Goal: Communication & Community: Answer question/provide support

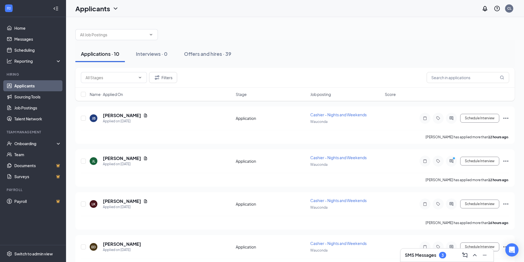
scroll to position [5, 0]
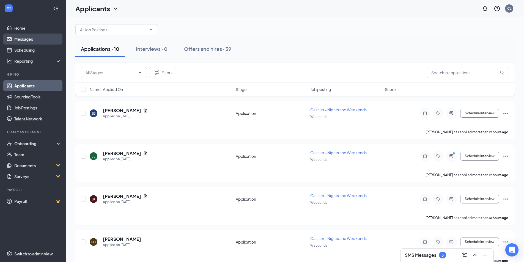
click at [36, 41] on link "Messages" at bounding box center [37, 39] width 47 height 11
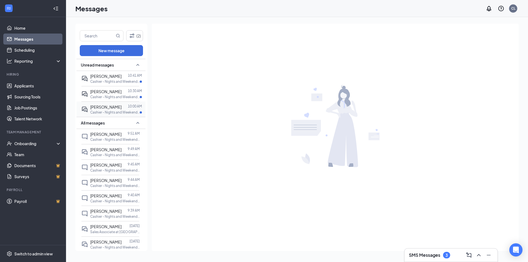
click at [121, 113] on p "Cashier - Nights and Weekends at [GEOGRAPHIC_DATA]" at bounding box center [115, 112] width 50 height 5
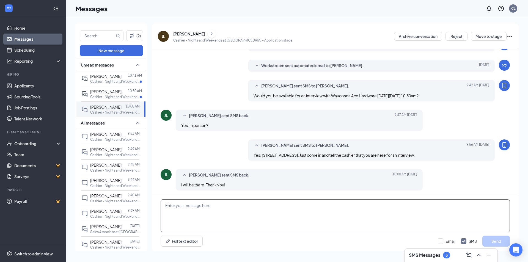
scroll to position [30, 0]
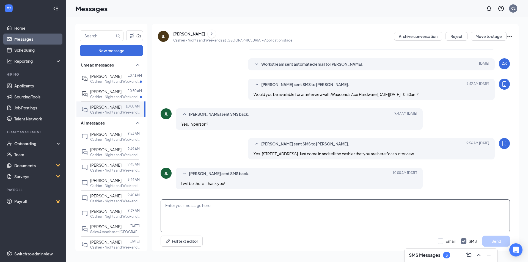
click at [212, 207] on textarea at bounding box center [336, 216] width 350 height 33
type textarea "Thank you!"
click at [496, 242] on button "Send" at bounding box center [497, 241] width 28 height 11
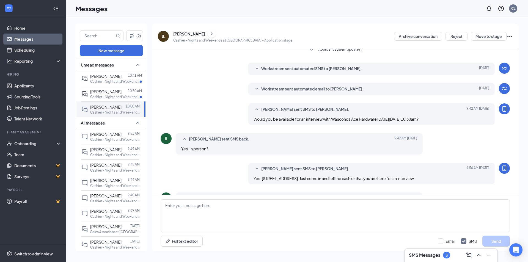
scroll to position [4, 0]
click at [113, 95] on p "Cashier - Nights and Weekends at [GEOGRAPHIC_DATA]" at bounding box center [115, 97] width 50 height 5
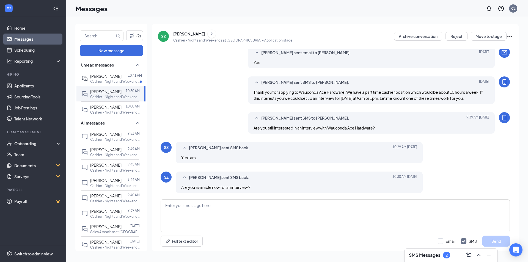
scroll to position [152, 0]
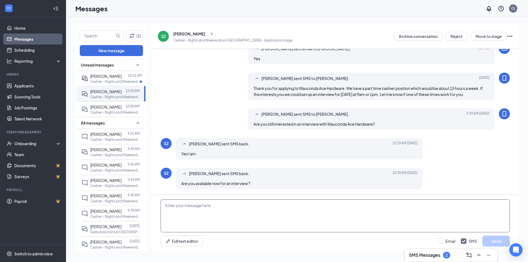
click at [210, 220] on textarea at bounding box center [336, 216] width 350 height 33
type textarea "I am not. I have [DATE] interviews this week. I have an opening this week at 1p"
click at [487, 241] on button "Send" at bounding box center [497, 241] width 28 height 11
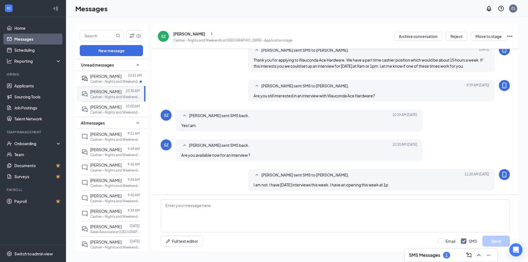
scroll to position [182, 0]
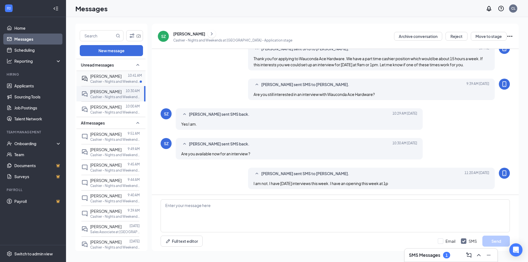
click at [106, 79] on p "Cashier - Nights and Weekends at [GEOGRAPHIC_DATA]" at bounding box center [115, 81] width 50 height 5
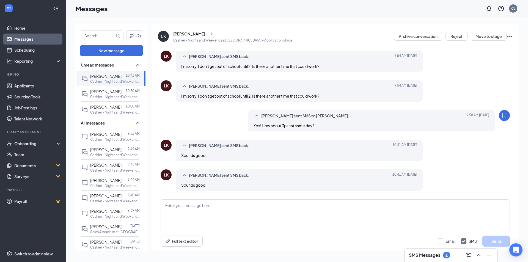
scroll to position [89, 0]
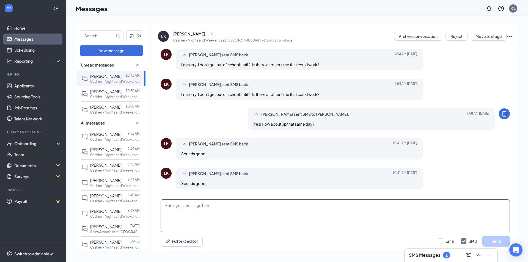
click at [217, 214] on textarea at bounding box center [336, 216] width 350 height 33
type textarea "Great! We'll see you then. Just let the cashier know your here for an interview…"
click at [494, 240] on button "Send" at bounding box center [497, 241] width 28 height 11
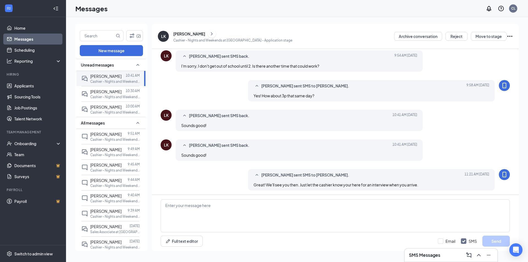
scroll to position [119, 0]
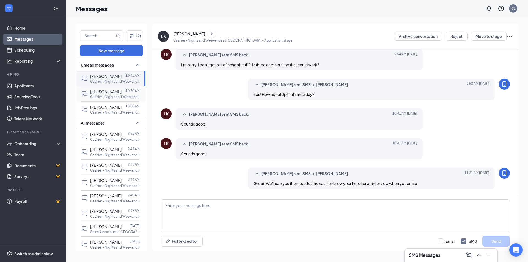
click at [99, 91] on span "[PERSON_NAME]" at bounding box center [105, 91] width 31 height 5
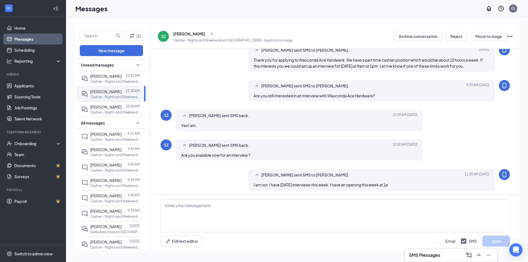
scroll to position [166, 0]
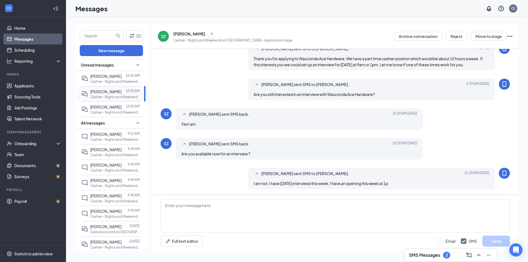
click at [106, 94] on div "[PERSON_NAME]" at bounding box center [105, 92] width 31 height 6
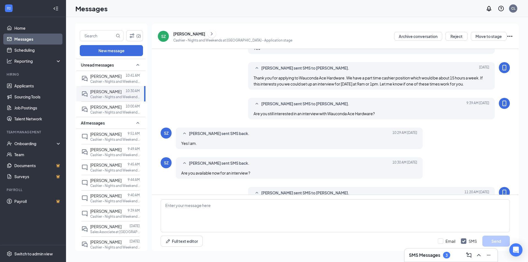
scroll to position [201, 0]
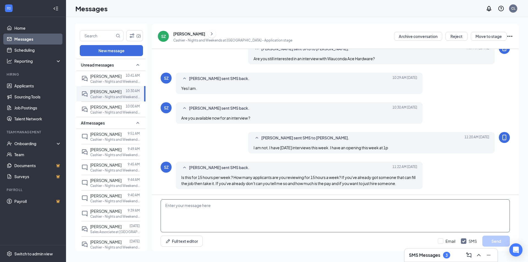
click at [197, 209] on textarea at bounding box center [336, 216] width 350 height 33
type textarea "I do have quite a few applicants. I will finish with the interviews I have and …"
click at [495, 242] on button "Send" at bounding box center [497, 241] width 28 height 11
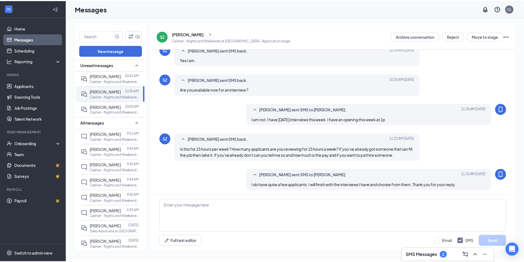
scroll to position [231, 0]
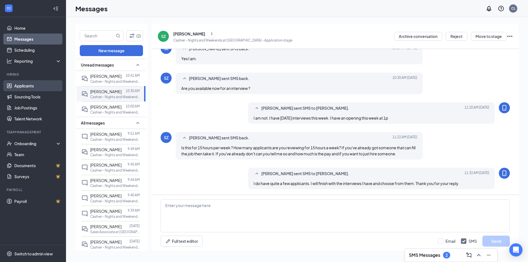
click at [32, 89] on link "Applicants" at bounding box center [37, 85] width 47 height 11
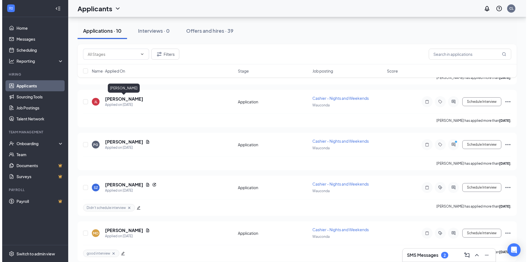
scroll to position [280, 0]
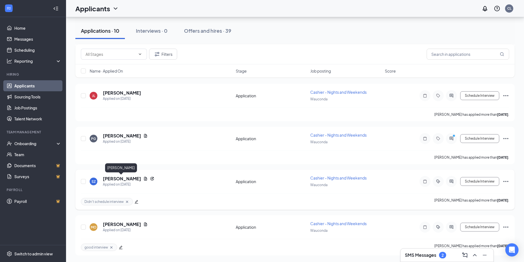
click at [127, 179] on h5 "[PERSON_NAME]" at bounding box center [122, 179] width 38 height 6
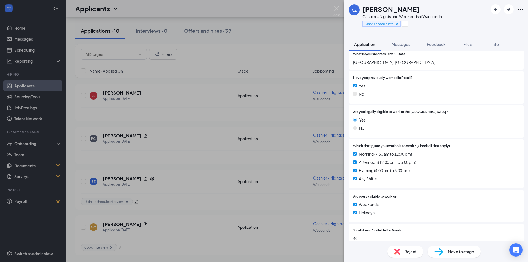
scroll to position [110, 0]
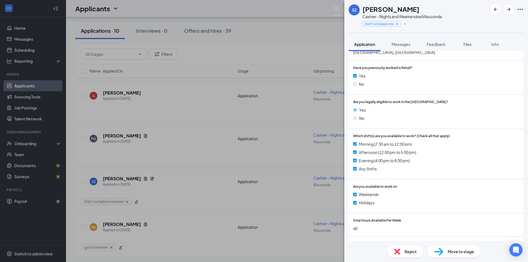
click at [412, 250] on span "Reject" at bounding box center [411, 252] width 12 height 6
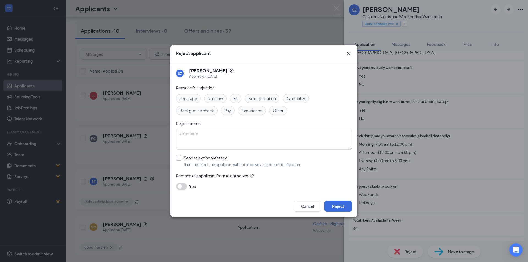
click at [178, 159] on input "Send rejection message If unchecked, the applicant will not receive a rejection…" at bounding box center [238, 161] width 125 height 12
checkbox input "true"
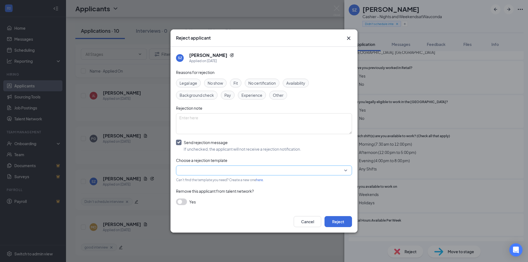
click at [236, 174] on input "search" at bounding box center [262, 170] width 166 height 9
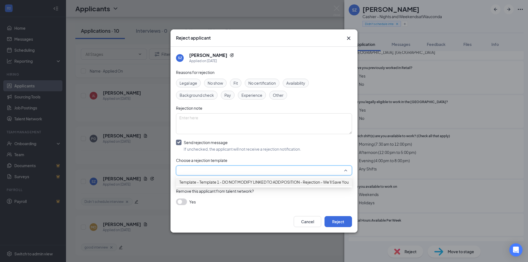
click at [245, 184] on span "Template - Template 1 - DO NOT MODIFY LINKED TO ADD POSITION - Rejection - We'l…" at bounding box center [275, 182] width 192 height 6
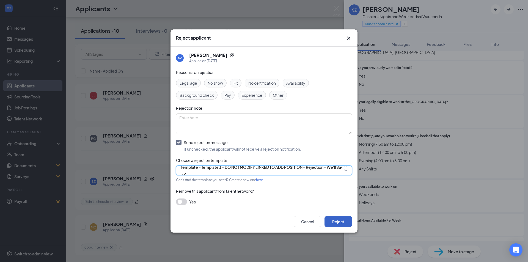
click at [337, 222] on button "Reject" at bounding box center [339, 221] width 28 height 11
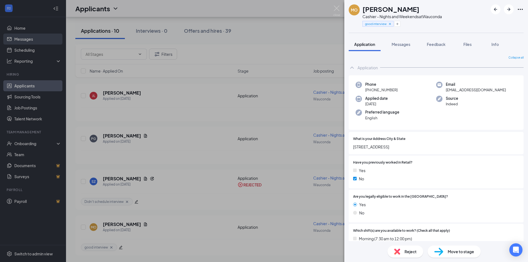
click at [25, 40] on div "MO [PERSON_NAME] Cashier - Nights and Weekends at [GEOGRAPHIC_DATA] good interv…" at bounding box center [264, 131] width 528 height 262
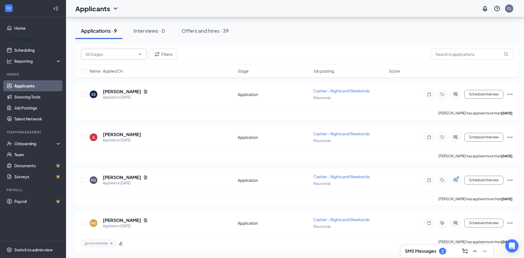
scroll to position [239, 0]
click at [24, 36] on link "Messages" at bounding box center [37, 39] width 47 height 11
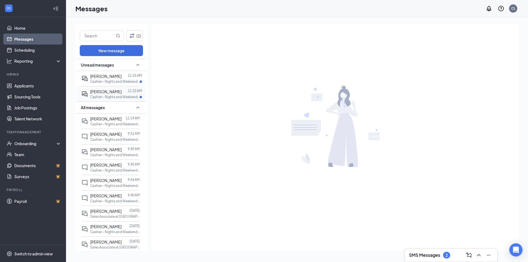
click at [108, 92] on span "[PERSON_NAME]" at bounding box center [105, 91] width 31 height 5
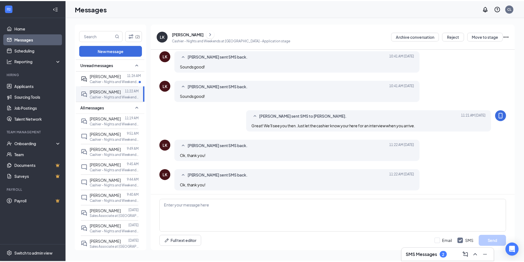
scroll to position [160, 0]
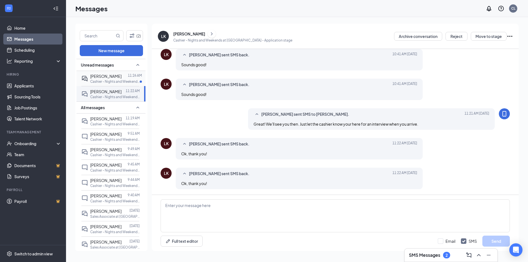
drag, startPoint x: 102, startPoint y: 79, endPoint x: 105, endPoint y: 79, distance: 3.0
click at [102, 79] on div "[PERSON_NAME]" at bounding box center [105, 76] width 31 height 6
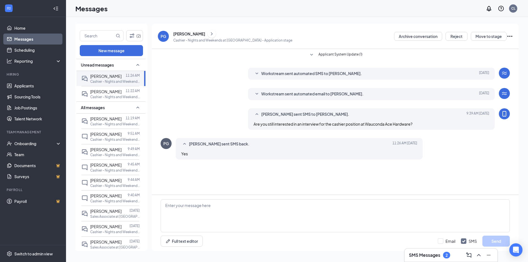
click at [177, 115] on div "[PERSON_NAME] sent SMS to [PERSON_NAME]. [DATE] 9:39 AM Are you still intereste…" at bounding box center [336, 120] width 350 height 24
click at [22, 88] on link "Applicants" at bounding box center [37, 85] width 47 height 11
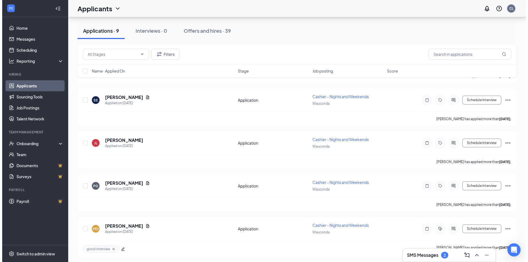
scroll to position [234, 0]
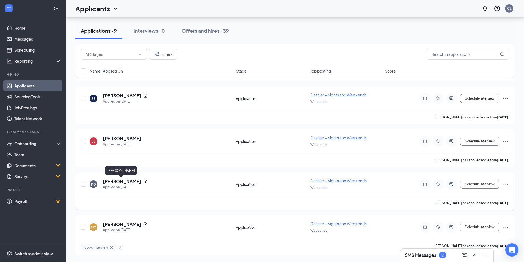
click at [121, 182] on h5 "[PERSON_NAME]" at bounding box center [122, 182] width 38 height 6
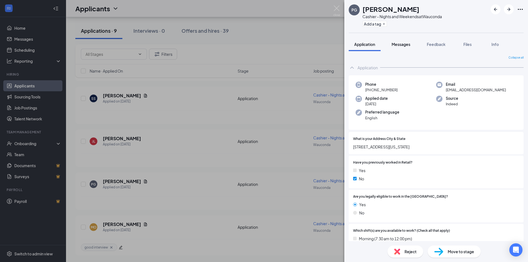
click at [397, 46] on span "Messages" at bounding box center [401, 44] width 19 height 5
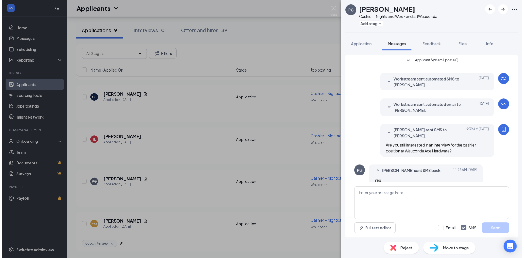
scroll to position [9, 0]
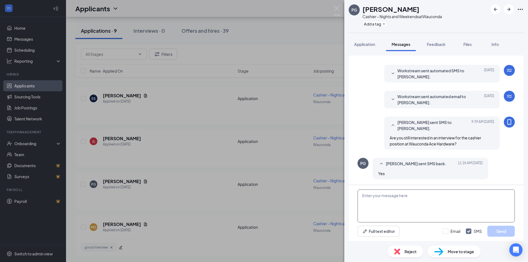
click at [377, 195] on textarea at bounding box center [436, 206] width 157 height 33
click at [267, 28] on div "[PERSON_NAME] Cashier - Nights and Weekends at [GEOGRAPHIC_DATA] Add a tag Appl…" at bounding box center [264, 131] width 528 height 262
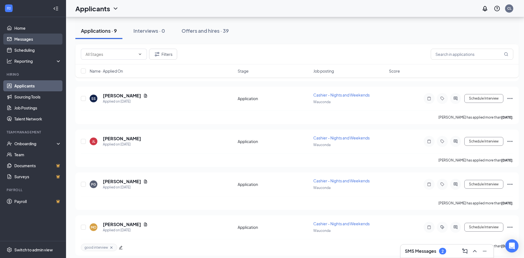
click at [28, 39] on link "Messages" at bounding box center [37, 39] width 47 height 11
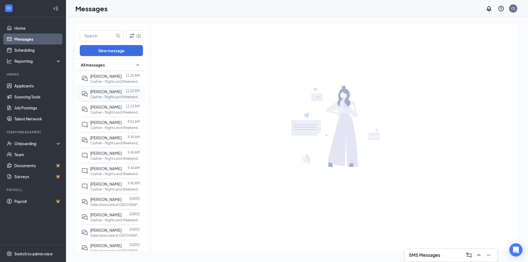
click at [119, 99] on p "Cashier - Nights and Weekends at [GEOGRAPHIC_DATA]" at bounding box center [115, 97] width 50 height 5
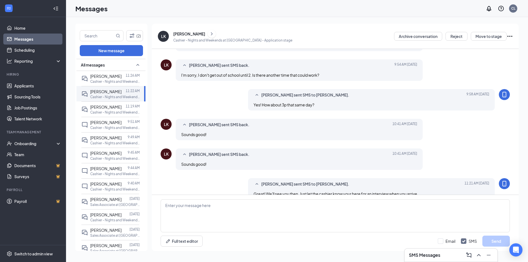
scroll to position [77, 0]
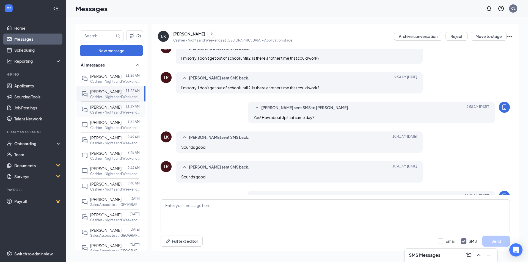
click at [100, 112] on p "Cashier - Nights and Weekends at [GEOGRAPHIC_DATA]" at bounding box center [115, 112] width 50 height 5
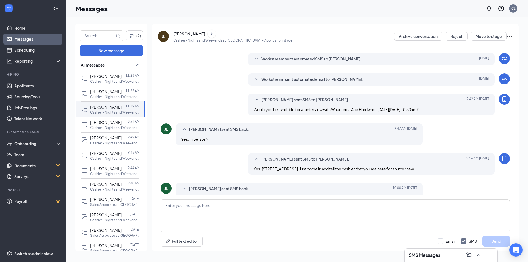
scroll to position [4, 0]
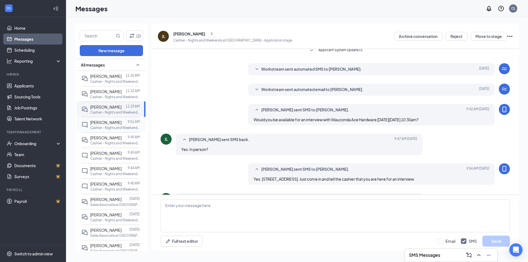
click at [122, 124] on div at bounding box center [125, 122] width 6 height 6
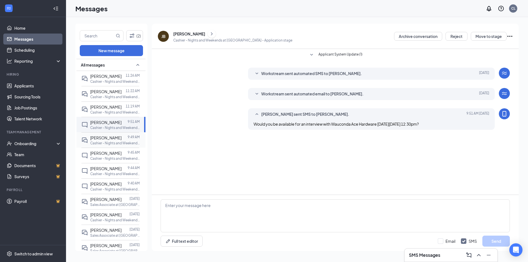
click at [97, 136] on span "[PERSON_NAME]" at bounding box center [105, 137] width 31 height 5
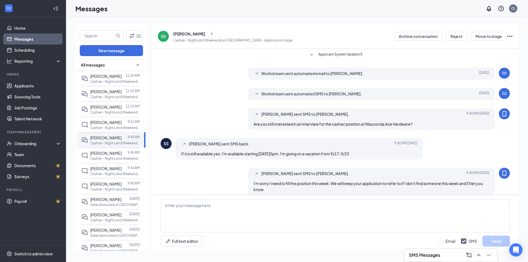
scroll to position [6, 0]
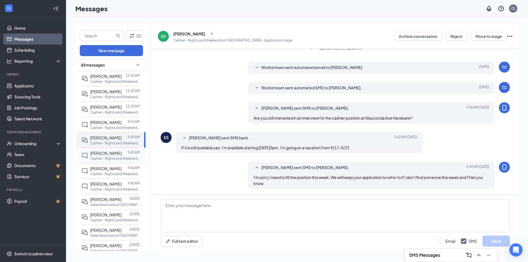
click at [115, 159] on p "Cashier - Nights and Weekends at [GEOGRAPHIC_DATA]" at bounding box center [115, 158] width 50 height 5
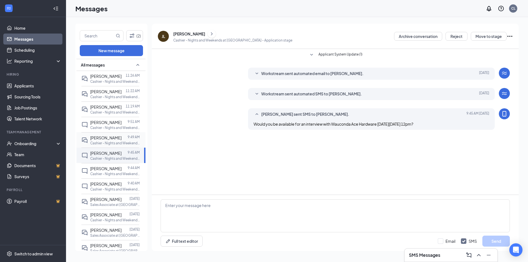
click at [107, 143] on p "Cashier - Nights and Weekends at [GEOGRAPHIC_DATA]" at bounding box center [115, 143] width 50 height 5
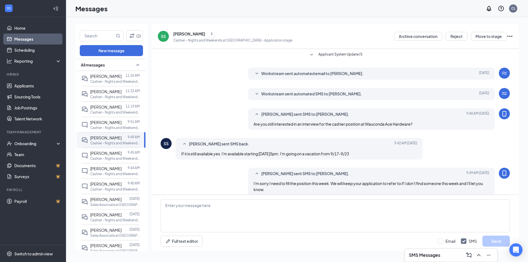
scroll to position [6, 0]
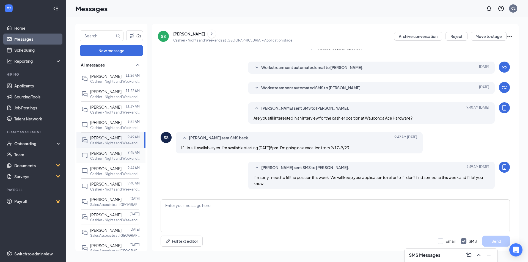
click at [107, 157] on p "Cashier - Nights and Weekends at [GEOGRAPHIC_DATA]" at bounding box center [115, 158] width 50 height 5
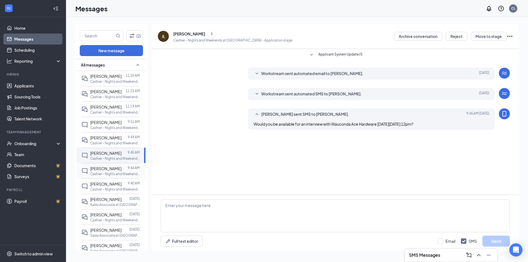
click at [111, 171] on span "[PERSON_NAME]" at bounding box center [105, 168] width 31 height 5
click at [110, 182] on span "[PERSON_NAME]" at bounding box center [105, 184] width 31 height 5
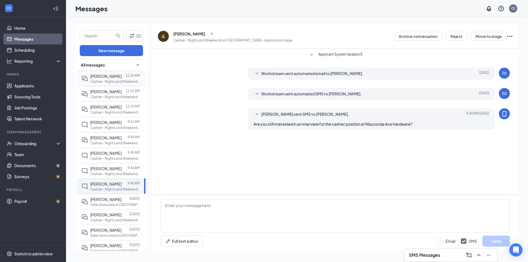
click at [108, 75] on span "[PERSON_NAME]" at bounding box center [105, 76] width 31 height 5
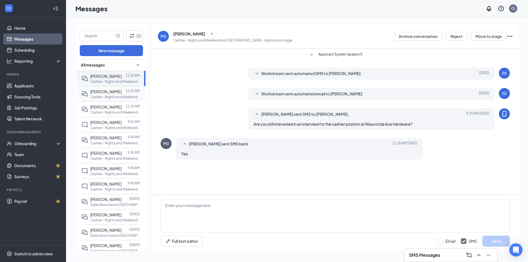
click at [109, 96] on p "Cashier - Nights and Weekends at [GEOGRAPHIC_DATA]" at bounding box center [115, 97] width 50 height 5
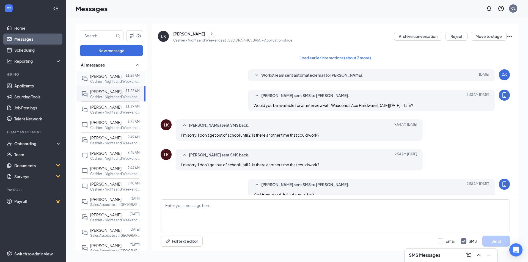
click at [109, 79] on div "[PERSON_NAME]" at bounding box center [105, 76] width 31 height 6
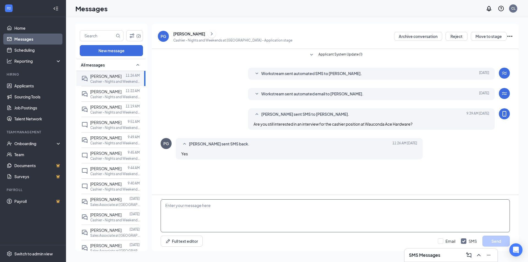
click at [209, 215] on textarea at bounding box center [336, 216] width 350 height 33
type textarea "Would you b"
drag, startPoint x: 198, startPoint y: 208, endPoint x: 142, endPoint y: 207, distance: 55.9
click at [142, 207] on div "(2) New message All messages [PERSON_NAME] 11:26 AM Cashier - Nights and Weeken…" at bounding box center [297, 140] width 444 height 232
click at [27, 87] on link "Applicants" at bounding box center [37, 85] width 47 height 11
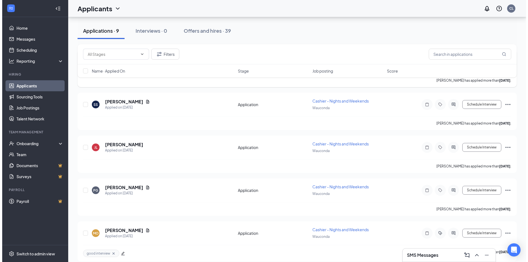
scroll to position [234, 0]
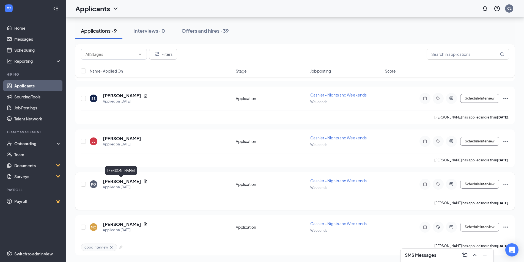
click at [119, 182] on h5 "[PERSON_NAME]" at bounding box center [122, 182] width 38 height 6
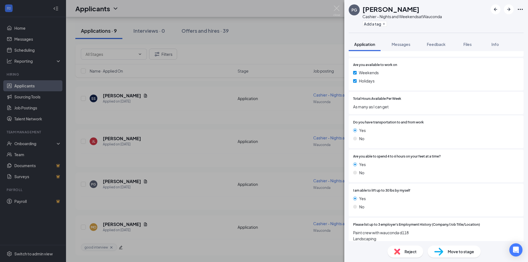
scroll to position [199, 0]
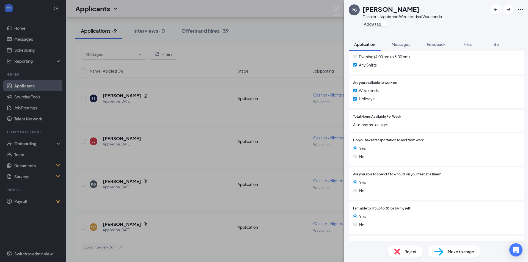
click at [176, 227] on div "[PERSON_NAME] Cashier - Nights and Weekends at [GEOGRAPHIC_DATA] Add a tag Appl…" at bounding box center [264, 131] width 528 height 262
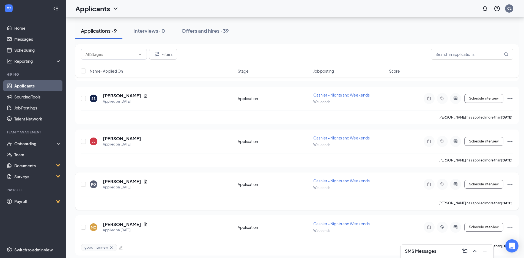
click at [155, 180] on div "[PERSON_NAME] Applied on [DATE]" at bounding box center [162, 185] width 145 height 12
click at [132, 180] on h5 "[PERSON_NAME]" at bounding box center [122, 182] width 38 height 6
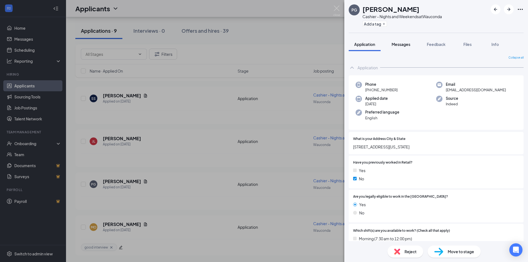
click at [399, 45] on span "Messages" at bounding box center [401, 44] width 19 height 5
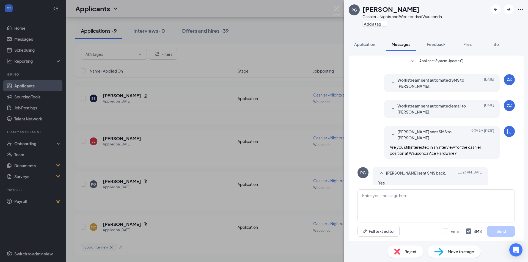
scroll to position [9, 0]
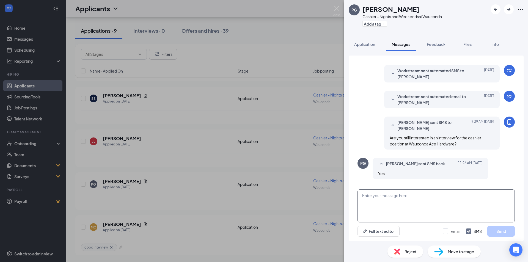
click at [373, 210] on textarea at bounding box center [436, 206] width 157 height 33
type textarea "Are you available [DATE] at 11:00am?"
click at [499, 234] on button "Send" at bounding box center [502, 231] width 28 height 11
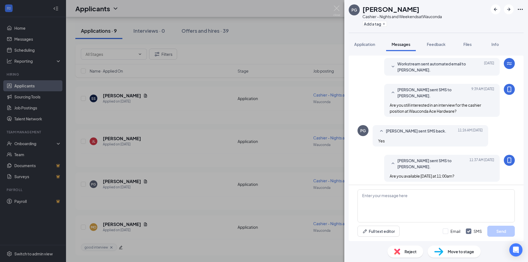
scroll to position [45, 0]
